Goal: Task Accomplishment & Management: Complete application form

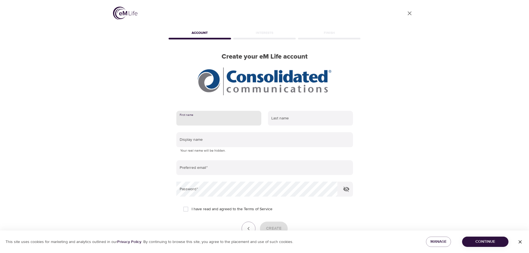
click at [205, 123] on input "text" at bounding box center [218, 118] width 85 height 15
type input "[PERSON_NAME]"
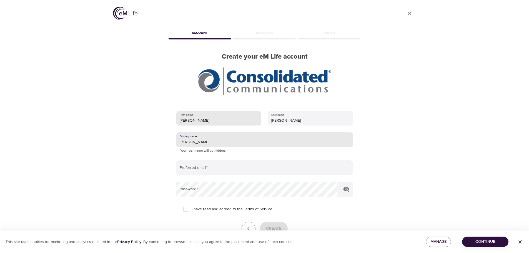
type input "[PERSON_NAME]"
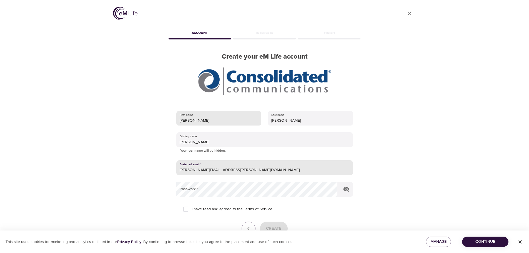
type input "[PERSON_NAME][EMAIL_ADDRESS][PERSON_NAME][DOMAIN_NAME]"
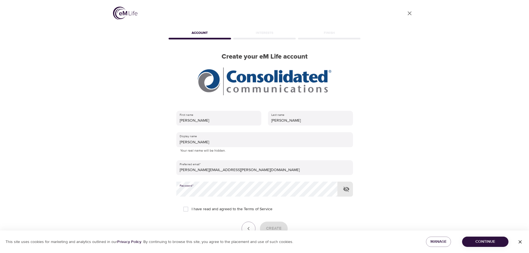
click at [184, 209] on input "I have read and agreed to the Terms of Service" at bounding box center [186, 209] width 12 height 12
checkbox input "true"
click at [285, 225] on button "Create" at bounding box center [274, 229] width 28 height 14
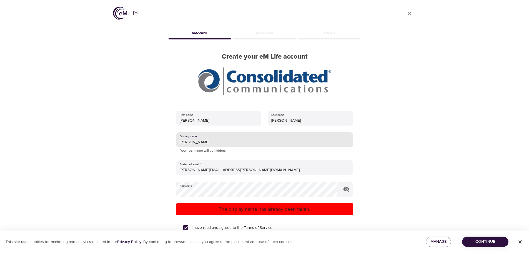
drag, startPoint x: 196, startPoint y: 142, endPoint x: 171, endPoint y: 140, distance: 24.8
click at [171, 140] on div "First name [PERSON_NAME] Last name [PERSON_NAME] Display name [PERSON_NAME] You…" at bounding box center [264, 190] width 194 height 176
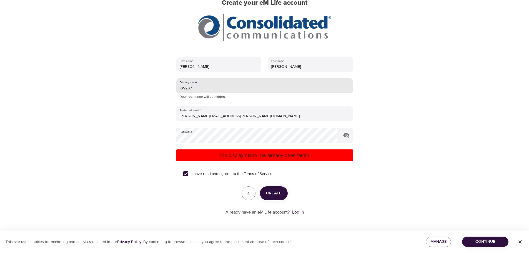
type input "KW207"
click at [271, 194] on span "Create" at bounding box center [274, 193] width 16 height 7
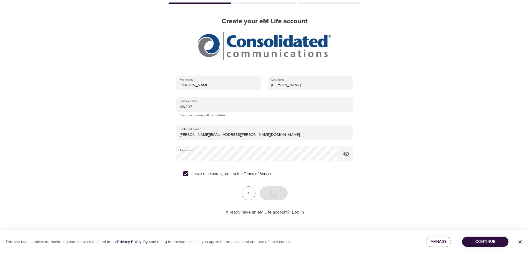
scroll to position [35, 0]
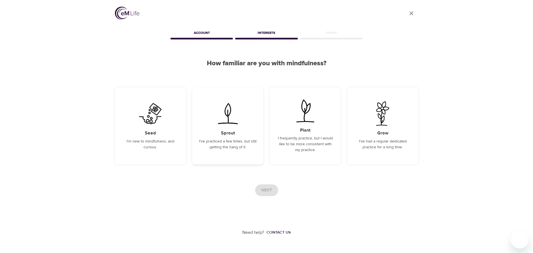
click at [233, 141] on p "I've practiced a few times, but still getting the hang of it." at bounding box center [227, 145] width 57 height 12
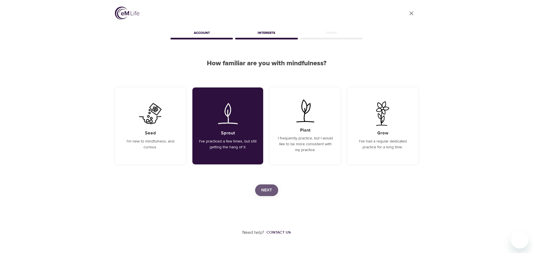
click at [267, 189] on span "Next" at bounding box center [266, 190] width 11 height 7
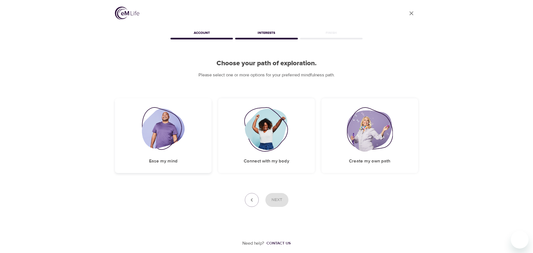
click at [156, 147] on img at bounding box center [163, 129] width 43 height 44
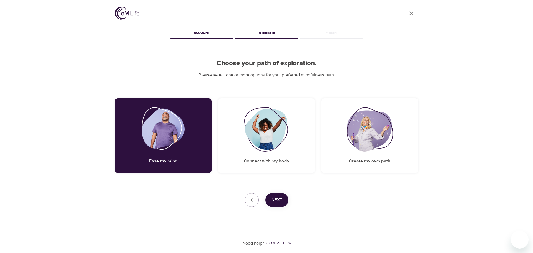
click at [276, 202] on span "Next" at bounding box center [277, 199] width 11 height 7
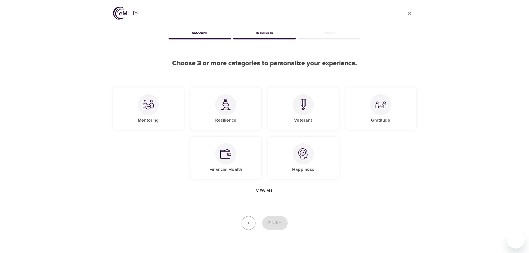
click at [265, 192] on span "View all" at bounding box center [264, 190] width 17 height 7
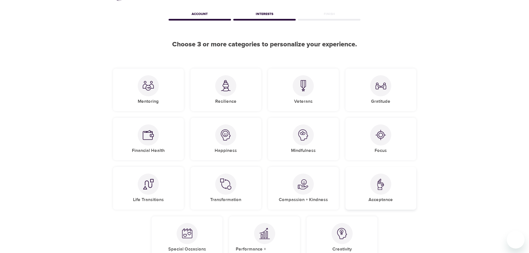
scroll to position [28, 0]
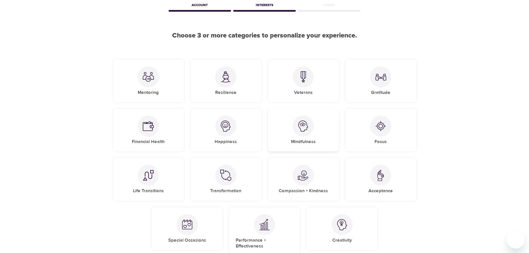
click at [305, 129] on img at bounding box center [303, 126] width 11 height 11
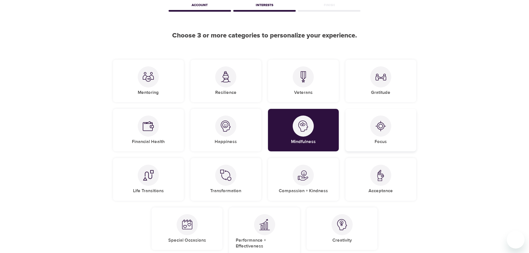
click at [380, 129] on img at bounding box center [380, 126] width 11 height 11
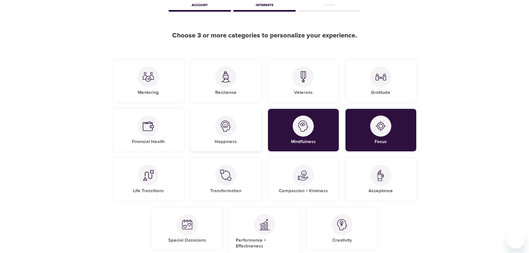
click at [219, 129] on div at bounding box center [225, 126] width 21 height 21
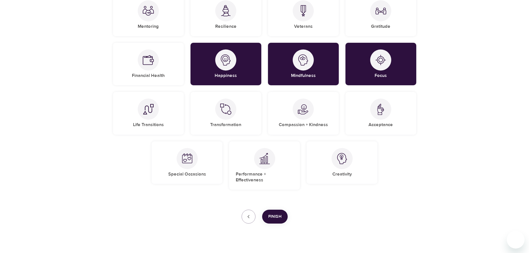
scroll to position [98, 0]
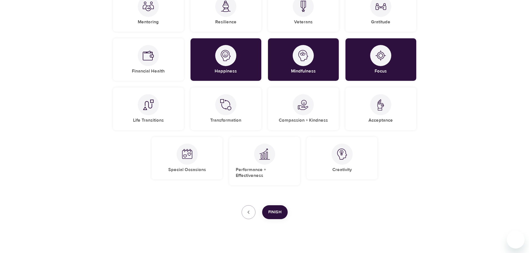
click at [280, 209] on span "Finish" at bounding box center [274, 212] width 13 height 7
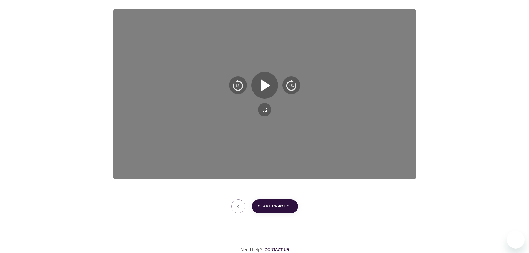
scroll to position [89, 0]
click at [269, 84] on icon "button" at bounding box center [265, 85] width 20 height 20
